Goal: Transaction & Acquisition: Obtain resource

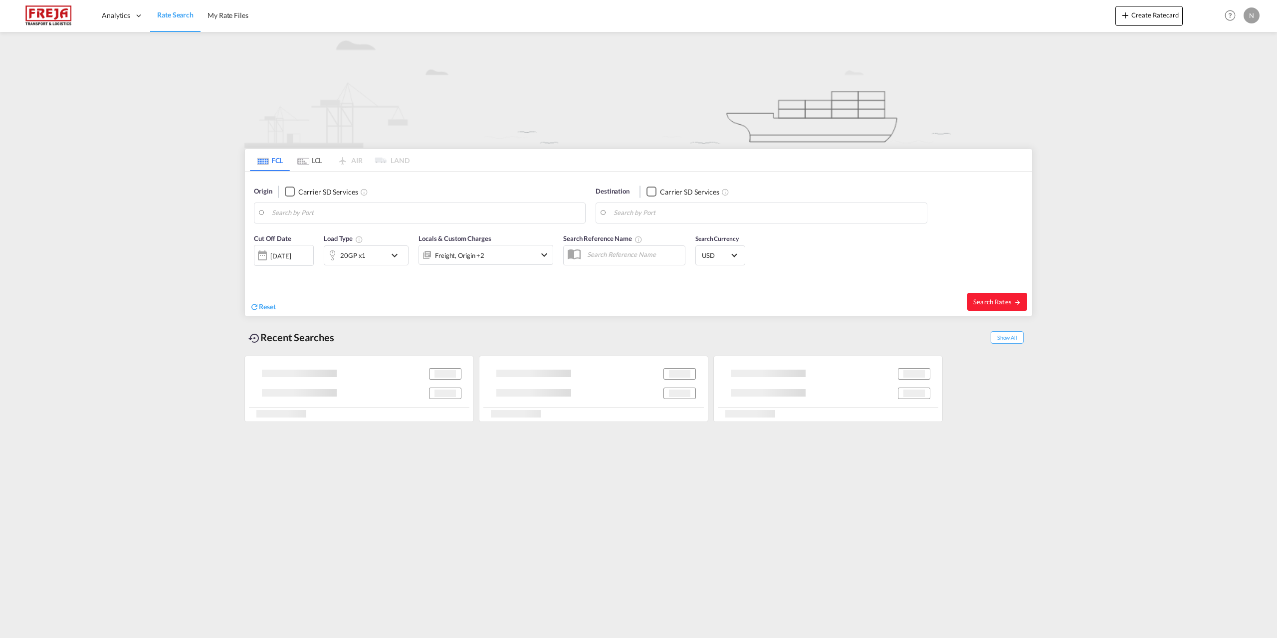
type input "[GEOGRAPHIC_DATA], [GEOGRAPHIC_DATA]"
type input "[PERSON_NAME] ([PERSON_NAME]), [GEOGRAPHIC_DATA]"
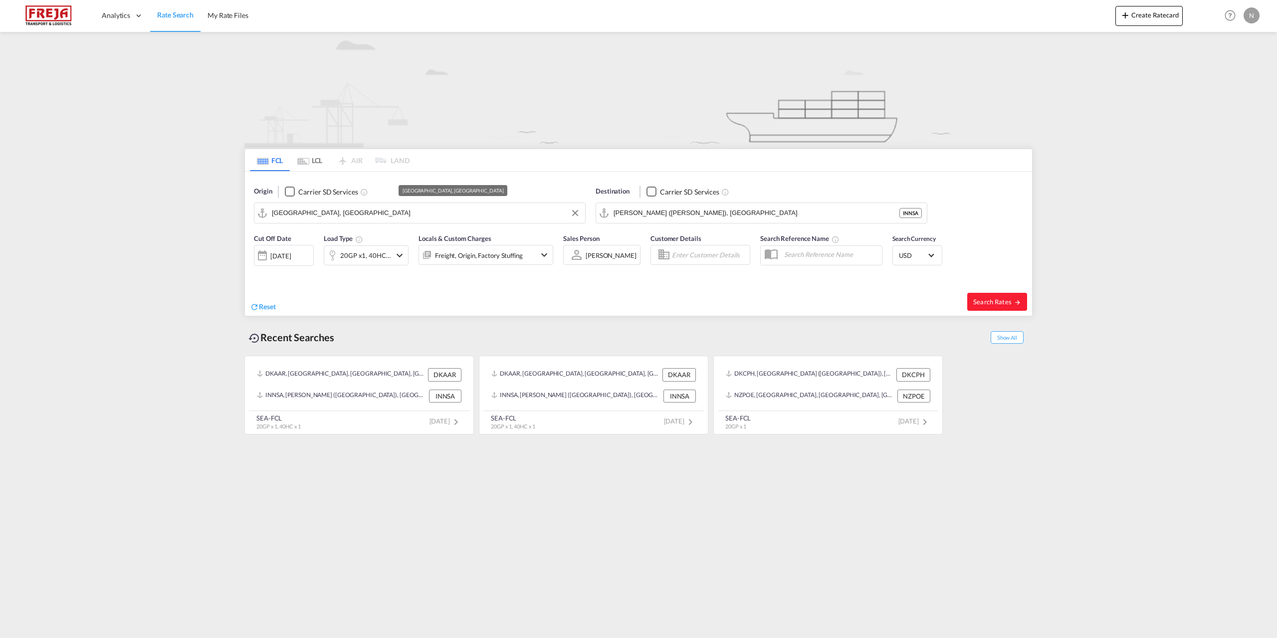
click at [357, 216] on input "[GEOGRAPHIC_DATA], [GEOGRAPHIC_DATA]" at bounding box center [426, 213] width 308 height 15
click at [362, 240] on div "[GEOGRAPHIC_DATA] ([GEOGRAPHIC_DATA]) Denmark DKCPH" at bounding box center [349, 240] width 190 height 30
type input "[GEOGRAPHIC_DATA] ([GEOGRAPHIC_DATA]), DKCPH"
click at [732, 210] on input "[PERSON_NAME] ([PERSON_NAME]), [GEOGRAPHIC_DATA]" at bounding box center [768, 213] width 308 height 15
click at [695, 240] on div "Fremantle [GEOGRAPHIC_DATA] AUFRE" at bounding box center [691, 240] width 190 height 30
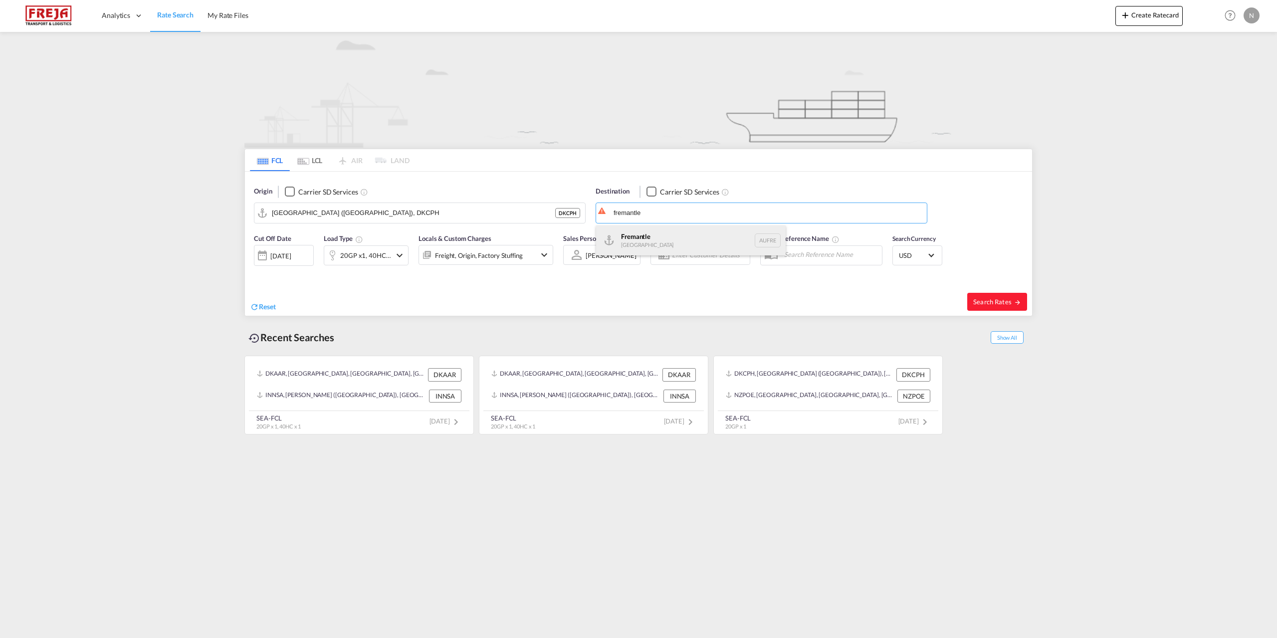
type input "Fremantle, AUFRE"
click at [388, 249] on div "20GP x1, 40HC x1" at bounding box center [365, 255] width 51 height 14
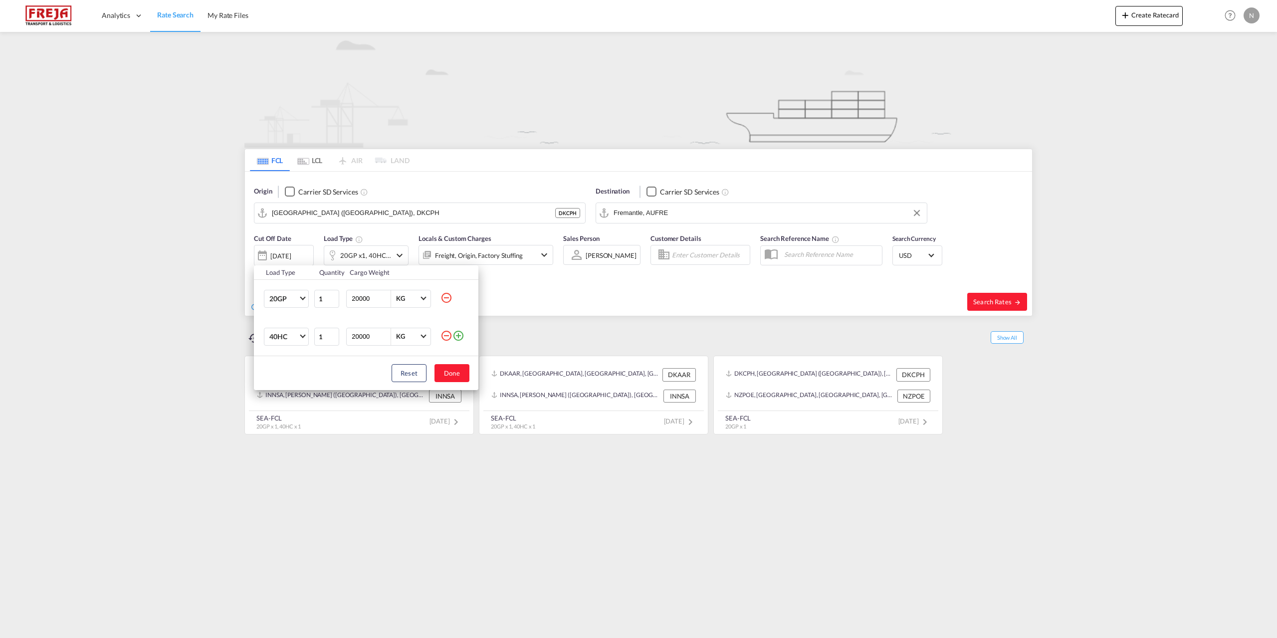
click at [449, 337] on md-icon "icon-minus-circle-outline" at bounding box center [446, 336] width 12 height 12
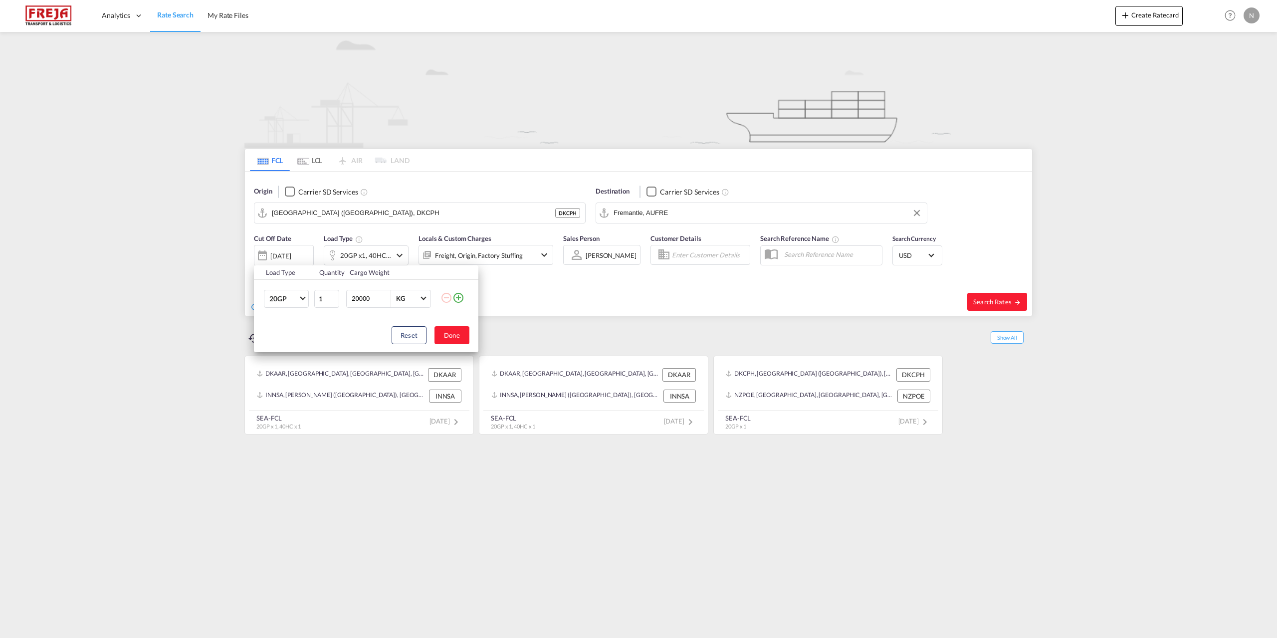
click at [471, 338] on div "Reset Done" at bounding box center [366, 335] width 224 height 34
click at [456, 330] on button "Done" at bounding box center [451, 335] width 35 height 18
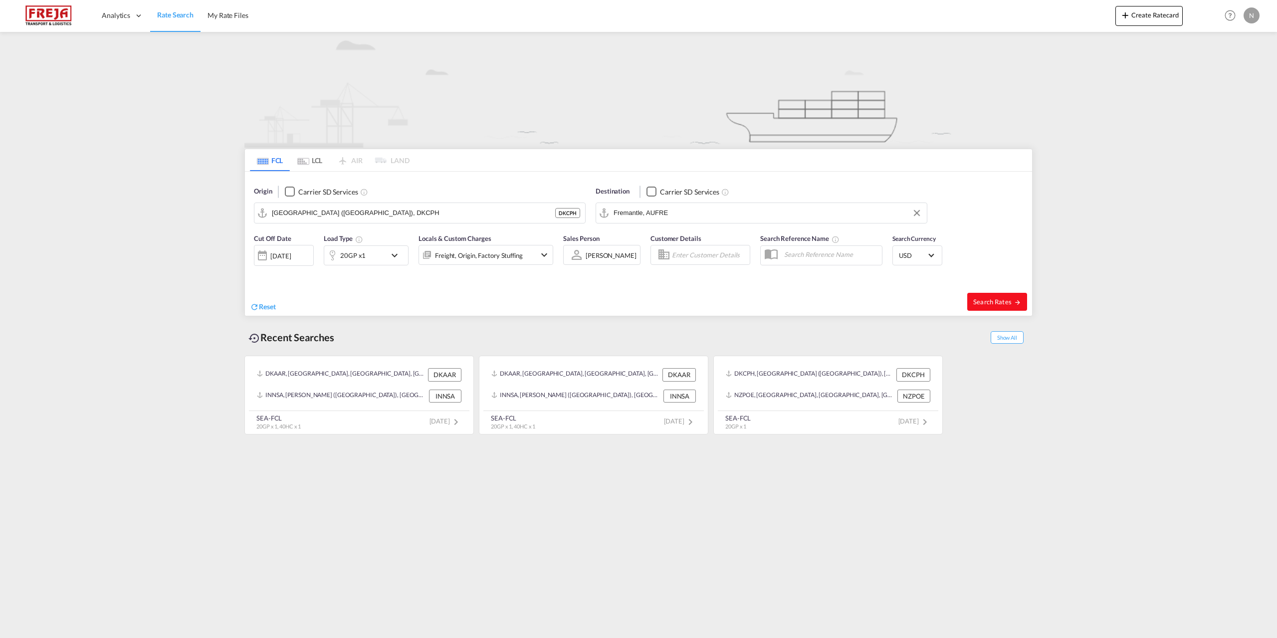
click at [995, 300] on span "Search Rates" at bounding box center [997, 302] width 48 height 8
type input "DKCPH to AUFRE / [DATE]"
